Goal: Information Seeking & Learning: Learn about a topic

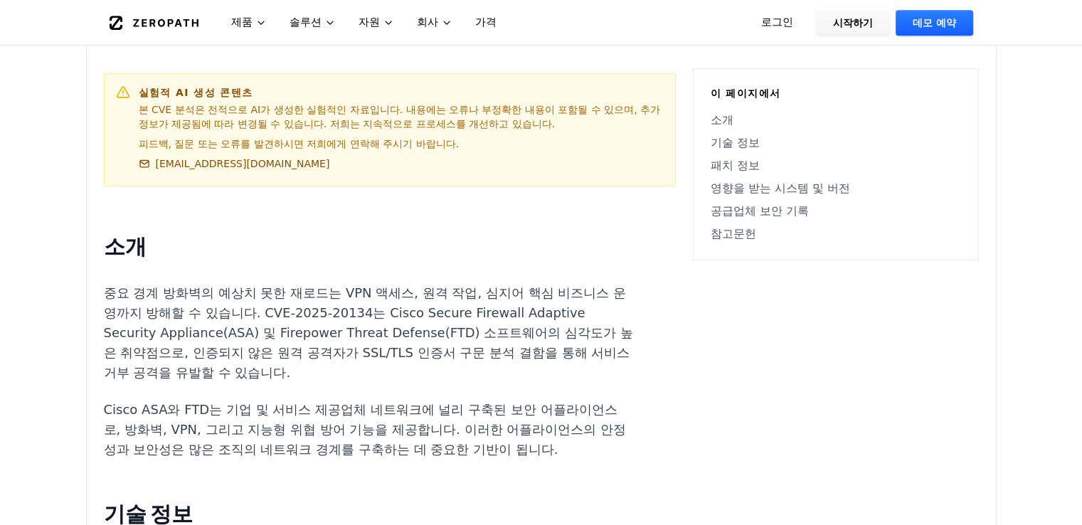
scroll to position [806, 0]
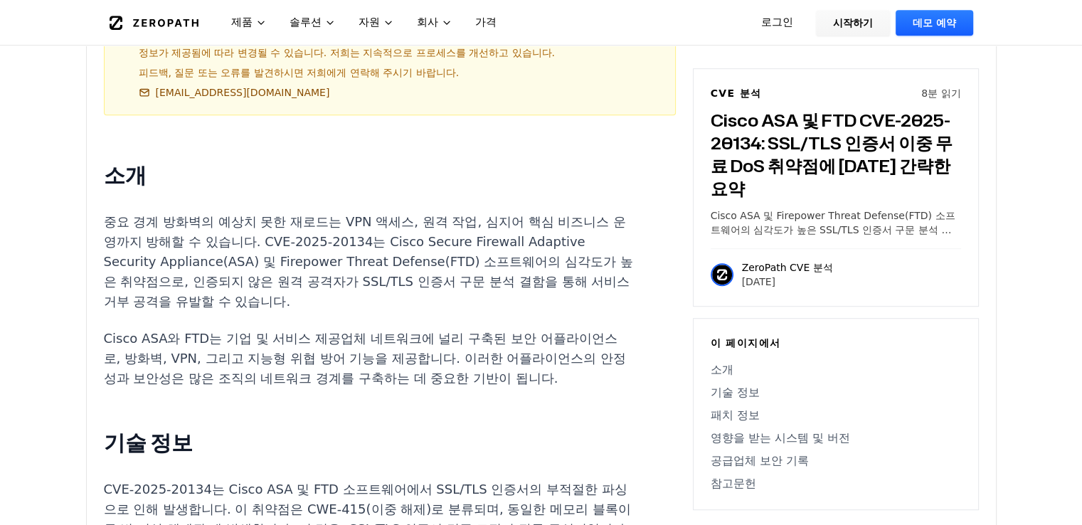
drag, startPoint x: 287, startPoint y: 233, endPoint x: 346, endPoint y: 248, distance: 60.9
click at [315, 241] on font "중요 경계 방화벽의 예상치 못한 재로드는 VPN 액세스, 원격 작업, 심지어 핵심 비즈니스 운영까지 방해할 수 있습니다. CVE-2025-20…" at bounding box center [368, 261] width 529 height 95
click at [399, 260] on font "중요 경계 방화벽의 예상치 못한 재로드는 VPN 액세스, 원격 작업, 심지어 핵심 비즈니스 운영까지 방해할 수 있습니다. CVE-2025-20…" at bounding box center [368, 261] width 529 height 95
click at [386, 350] on p "Cisco ASA와 FTD는 기업 및 서비스 제공업체 네트워크에 널리 구축된 보안 어플라이언스로, 방화벽, VPN, 그리고 지능형 위협 방어 …" at bounding box center [368, 359] width 529 height 60
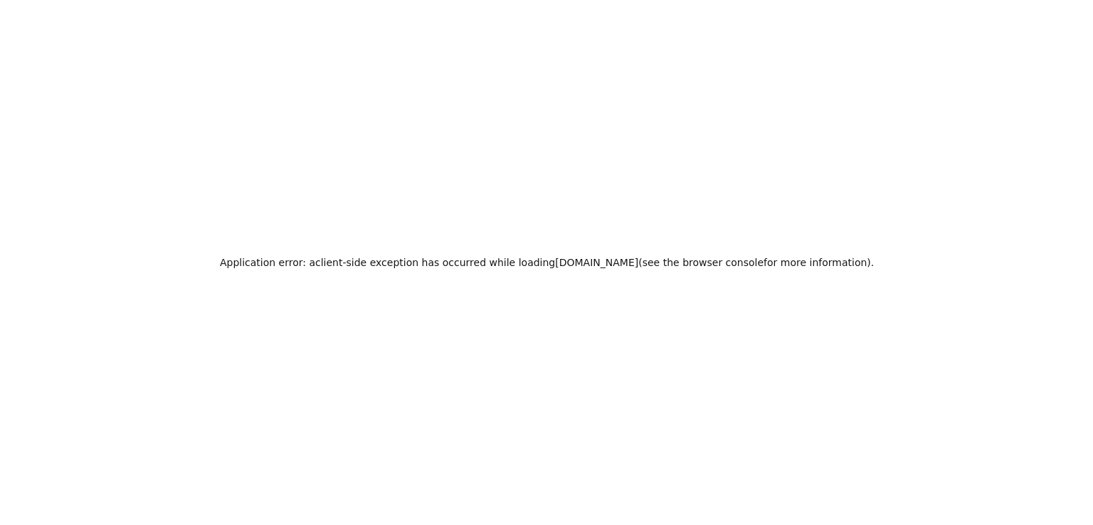
scroll to position [0, 0]
click at [477, 264] on h2 "애플리케이션 오류: zeropath.com을 로드하는 동안 클라이언트 측 예외가 발생했습니다 ( 자세한 내용은 브라우저 콘솔을 참조하세요)." at bounding box center [546, 263] width 545 height 20
click at [512, 268] on font "클라이언트" at bounding box center [489, 262] width 50 height 11
click at [570, 270] on h2 "애플리케이션 오류: zeropath.com을 로드하는 동안 클라이언트 측 예외가 발생했습니다 ( 자세한 내용은 브라우저 콘솔을 참조하세요)." at bounding box center [546, 263] width 545 height 20
drag, startPoint x: 487, startPoint y: 272, endPoint x: 438, endPoint y: 264, distance: 49.0
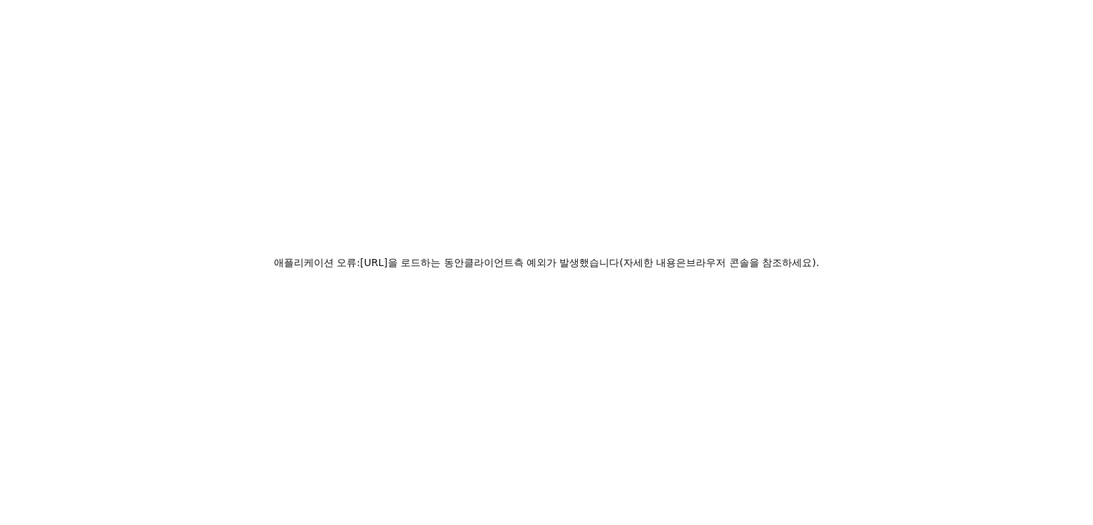
click at [485, 273] on div "애플리케이션 오류: zeropath.com을 로드하는 동안 클라이언트 측 예외가 발생했습니다 ( 자세한 내용은 브라우저 콘솔을 참조하세요)." at bounding box center [546, 262] width 1093 height 525
